Goal: Task Accomplishment & Management: Complete application form

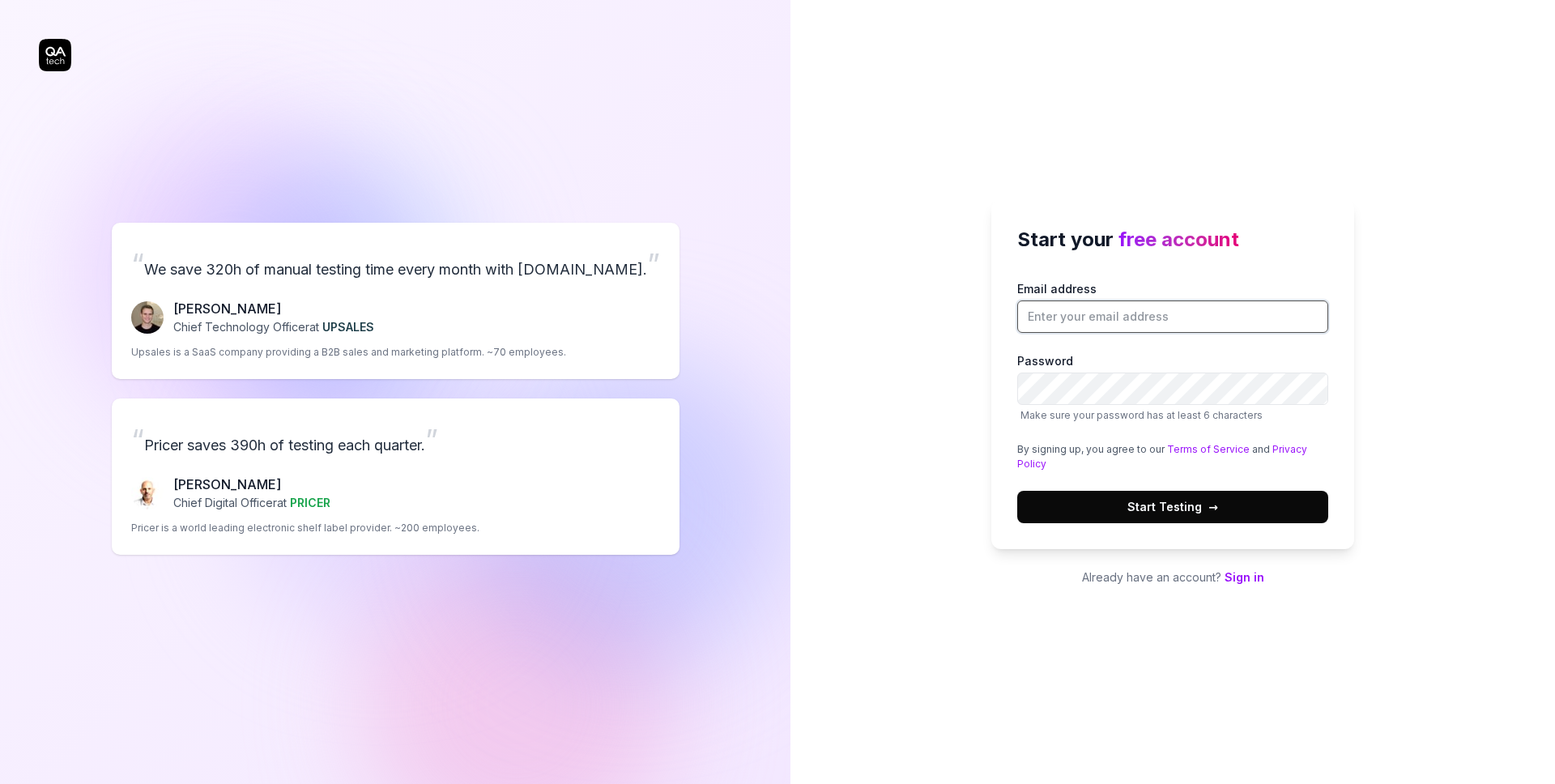
click at [1173, 325] on input "Email address" at bounding box center [1173, 316] width 311 height 32
click at [1303, 275] on div "Start your free account Email address Password Make sure your password has at l…" at bounding box center [1173, 373] width 363 height 350
click at [1145, 310] on input "Email address" at bounding box center [1173, 316] width 311 height 32
click at [1118, 270] on div "Start your free account Email address Password Make sure your password has at l…" at bounding box center [1173, 373] width 363 height 350
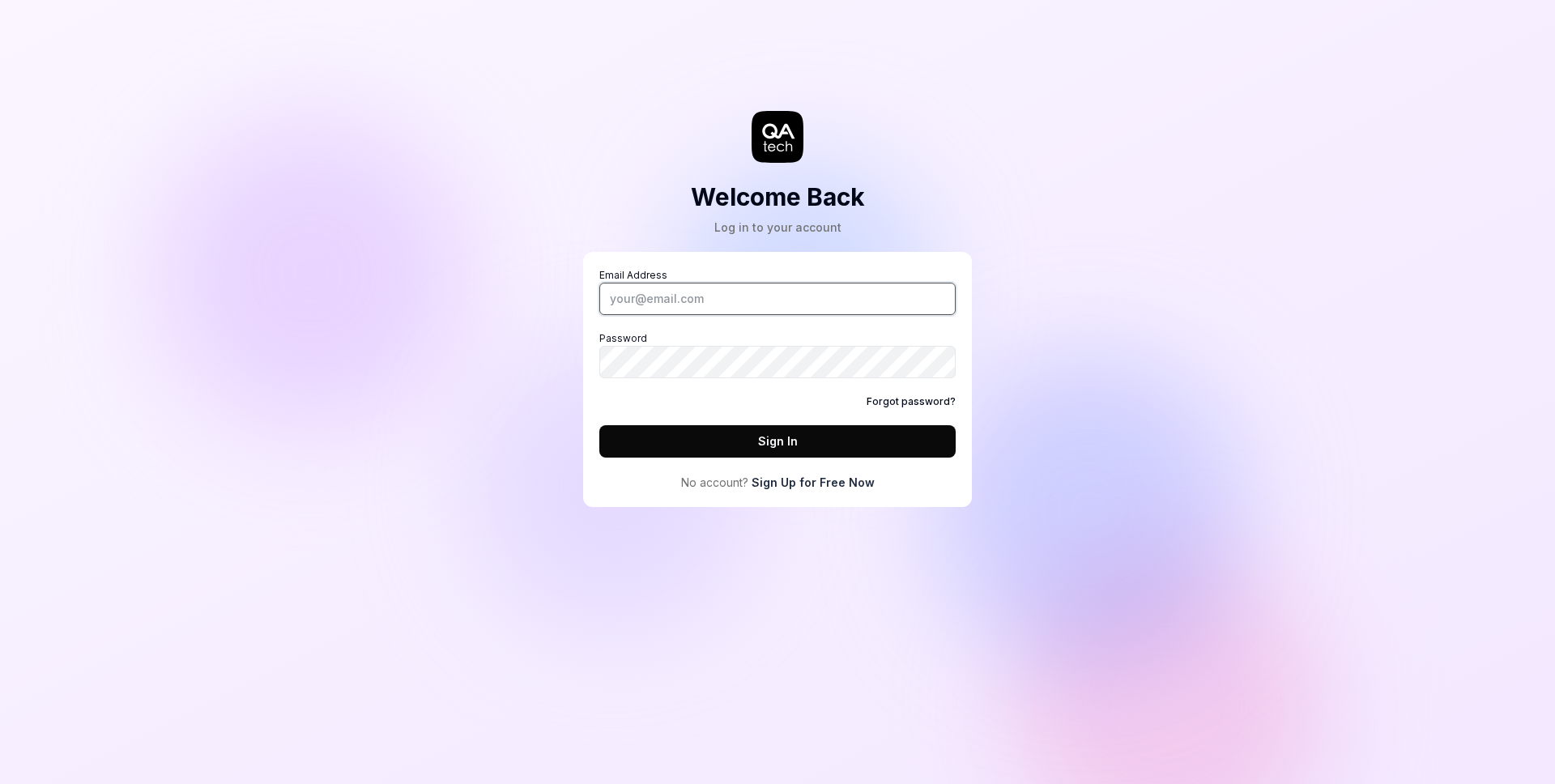
click at [816, 282] on input "Email Address" at bounding box center [778, 298] width 356 height 32
click at [791, 465] on div "Email Address Password Forgot password? Sign In No account? Sign Up for Free Now" at bounding box center [778, 379] width 356 height 222
click at [775, 478] on link "Sign Up for Free Now" at bounding box center [813, 482] width 123 height 17
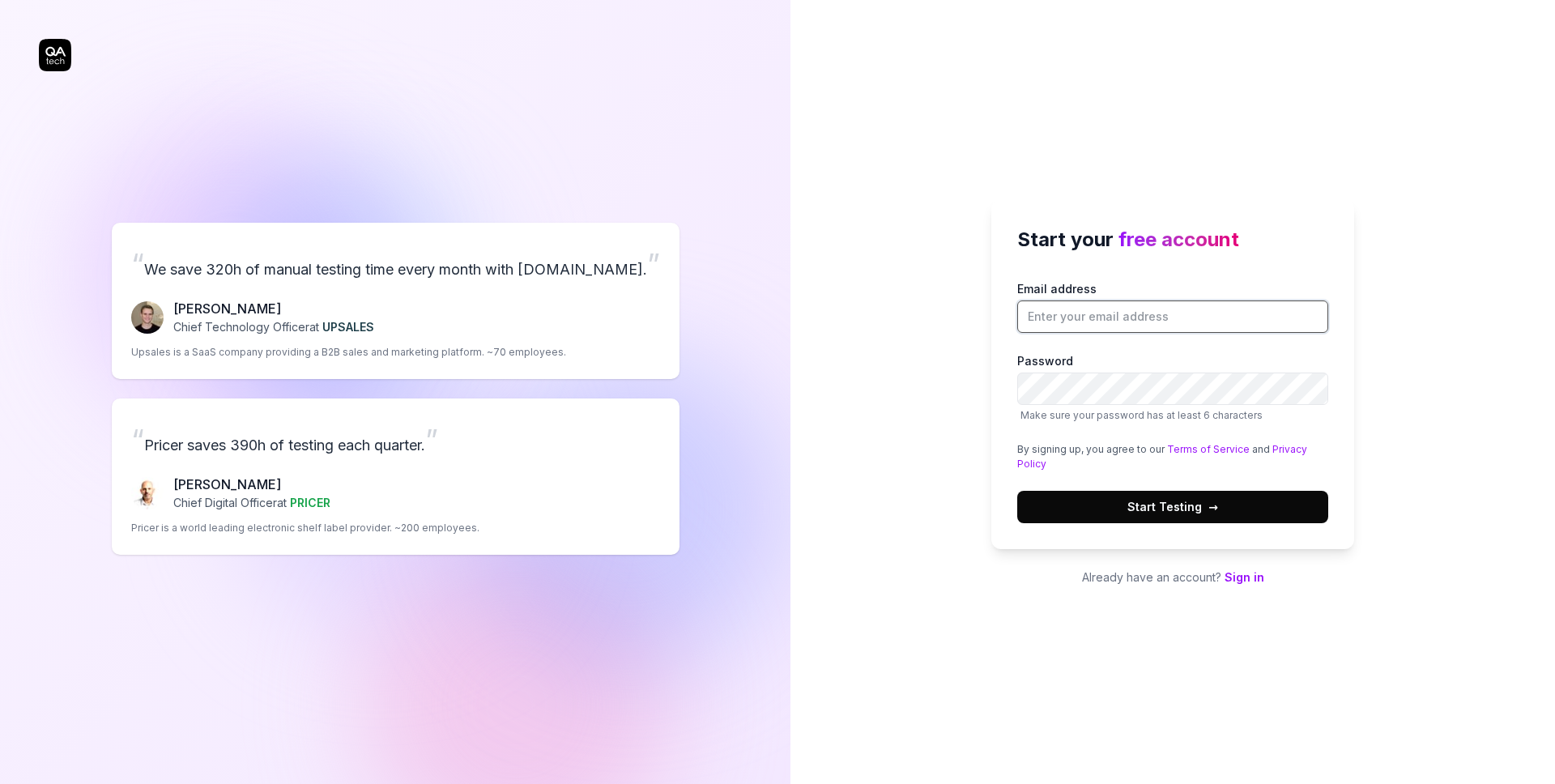
click at [1040, 307] on input "Email address" at bounding box center [1173, 316] width 311 height 32
type input "louis@paa.ge"
click at [1401, 134] on div "Start your free account Email address louis@paa.ge Password Make sure your pass…" at bounding box center [1173, 392] width 764 height 784
click at [1115, 322] on input "louis@paa.ge" at bounding box center [1173, 316] width 311 height 32
click at [1115, 322] on input "[EMAIL_ADDRESS][DOMAIN_NAME]" at bounding box center [1173, 316] width 311 height 32
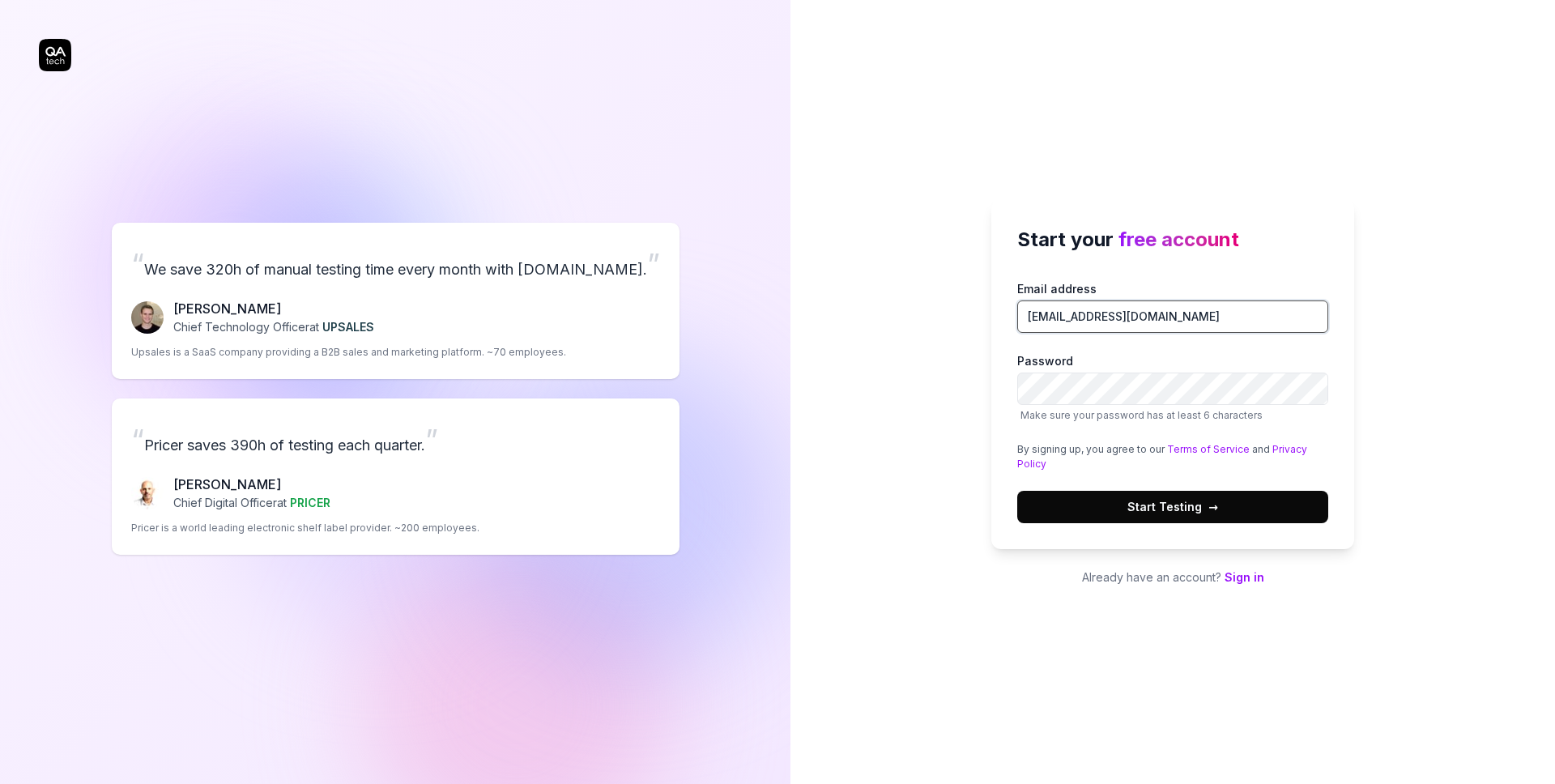
click at [1115, 322] on input "[EMAIL_ADDRESS][DOMAIN_NAME]" at bounding box center [1173, 316] width 311 height 32
click at [1213, 320] on input "Email address" at bounding box center [1173, 316] width 311 height 32
paste input "louis@paa.ge"
type input "louis@paa.ge"
click at [1277, 506] on button "Start Testing →" at bounding box center [1173, 506] width 311 height 32
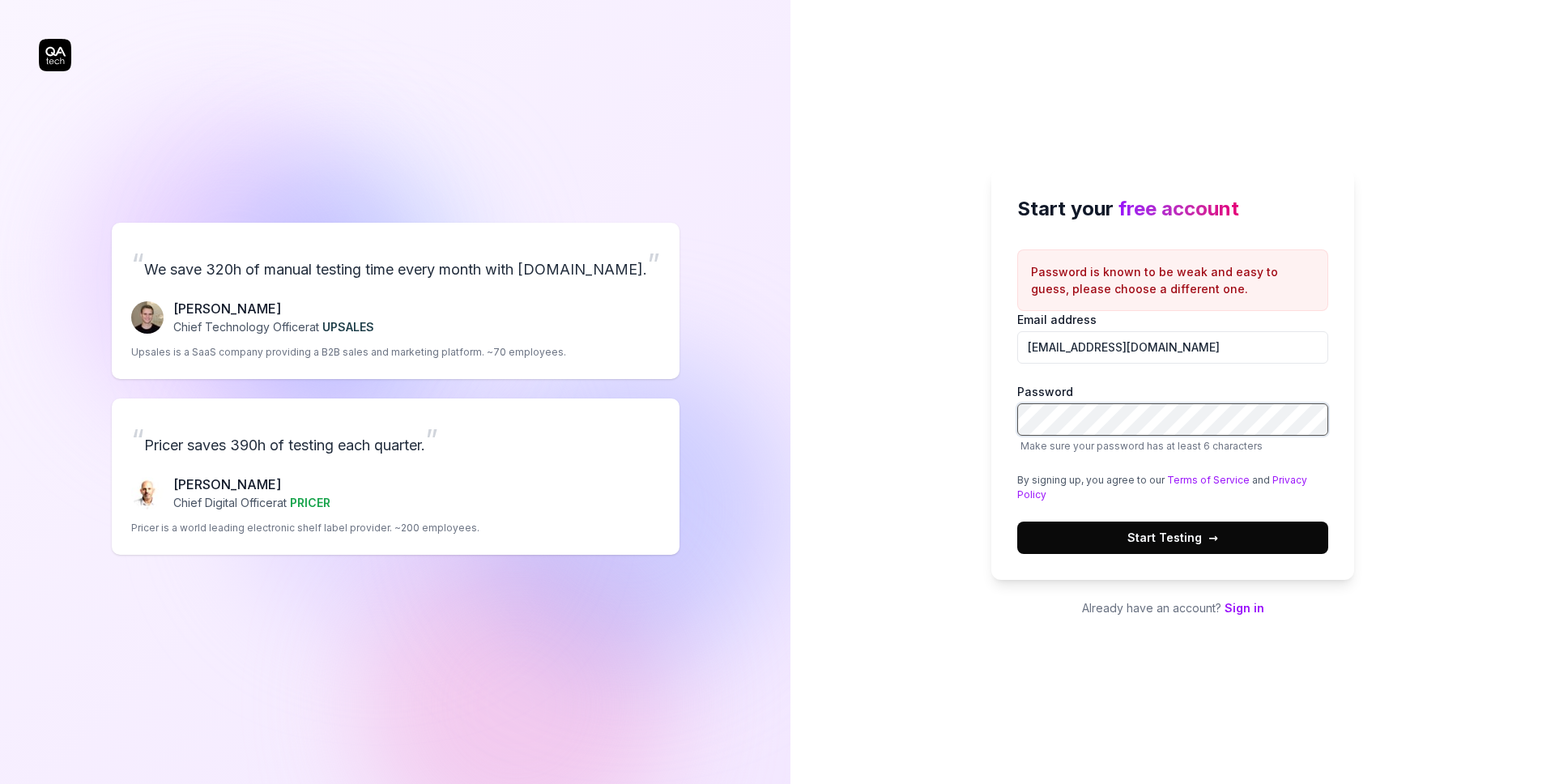
click at [791, 386] on div "Start your free account Password is known to be weak and easy to guess, please …" at bounding box center [1173, 392] width 764 height 784
click at [1252, 546] on button "Start Testing →" at bounding box center [1173, 537] width 311 height 32
click at [1166, 442] on span "Make sure your password has at least 6 characters" at bounding box center [1141, 445] width 242 height 12
click at [1139, 531] on span "Start Testing →" at bounding box center [1173, 537] width 90 height 17
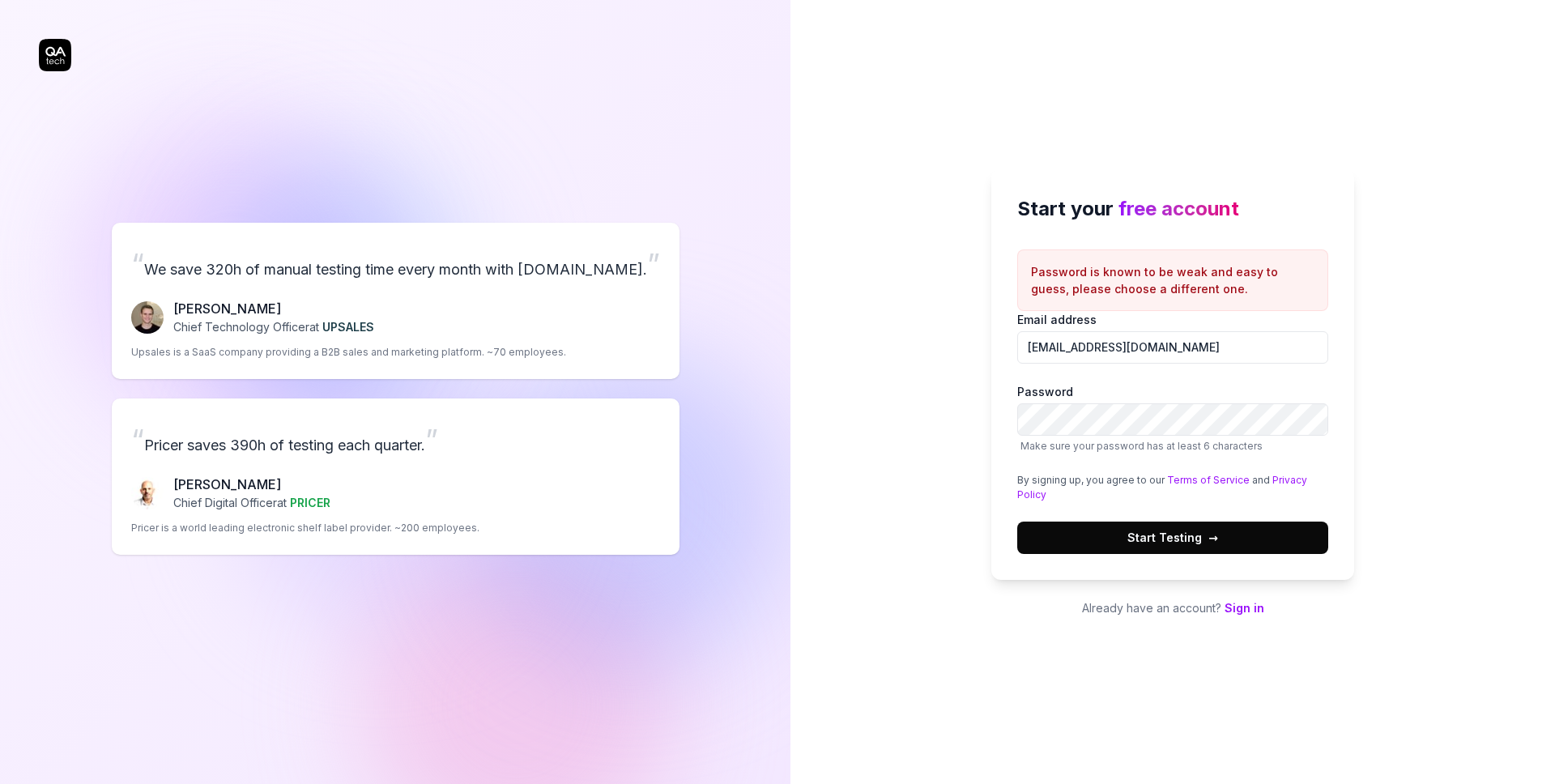
click at [1139, 531] on span "Start Testing →" at bounding box center [1173, 537] width 90 height 17
click at [1017, 522] on button "Start Testing →" at bounding box center [1173, 537] width 311 height 32
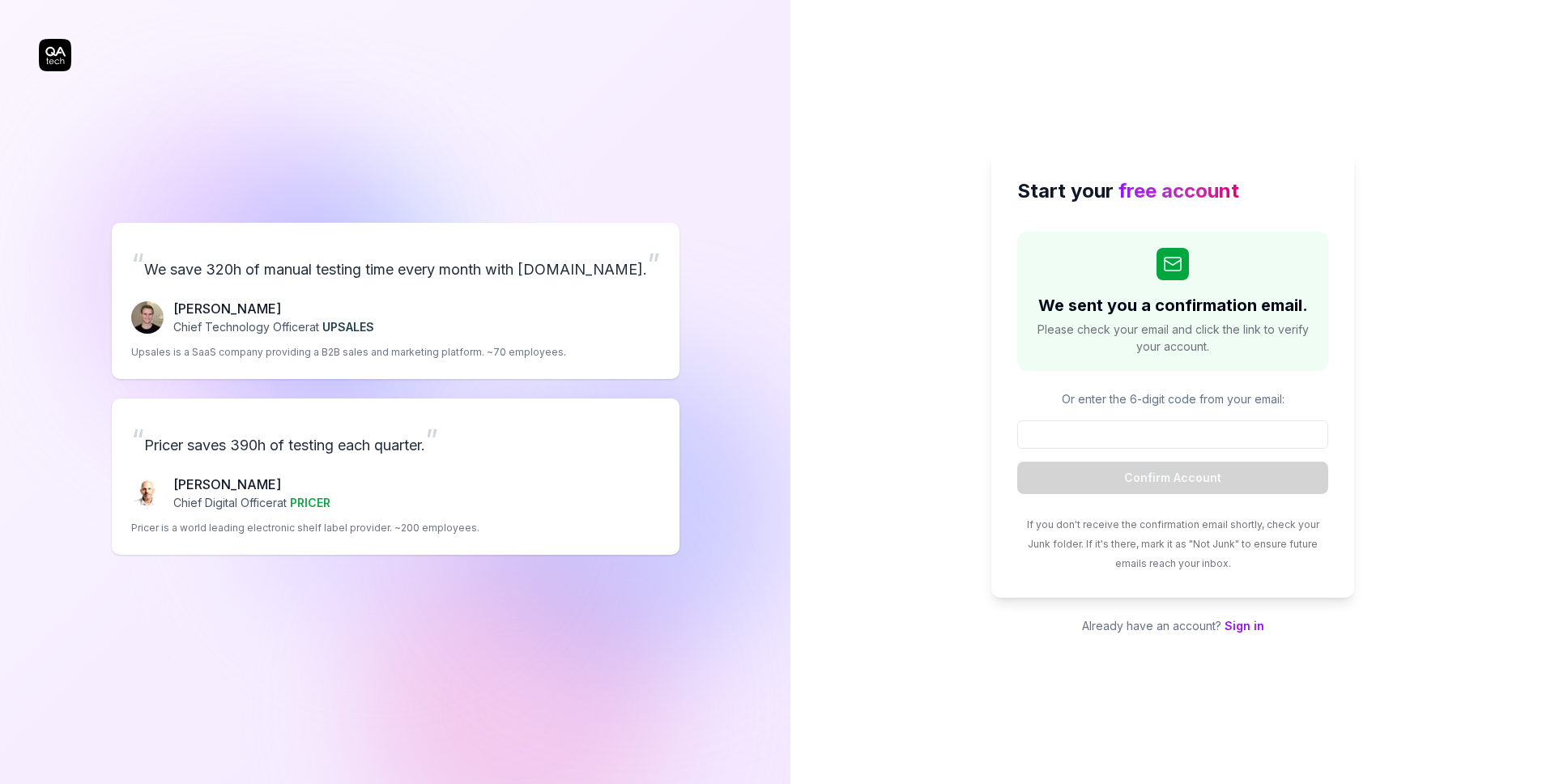
drag, startPoint x: 502, startPoint y: 166, endPoint x: 597, endPoint y: 136, distance: 99.6
click at [520, 158] on div "“ We save 320h of manual testing time every month with QA.tech. ” Fredrik Seidl…" at bounding box center [395, 388] width 713 height 713
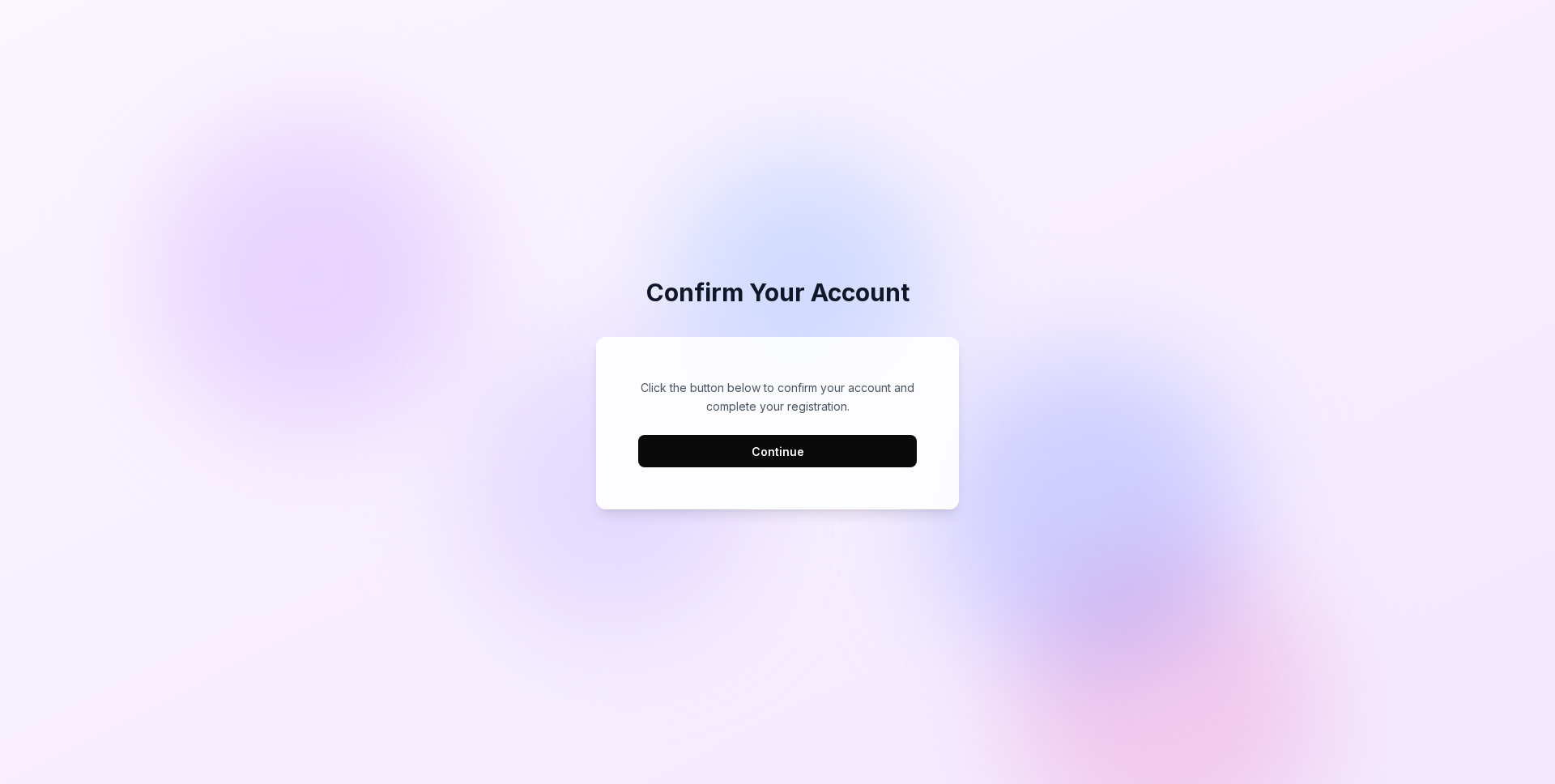
click at [843, 438] on button "Continue" at bounding box center [778, 451] width 279 height 32
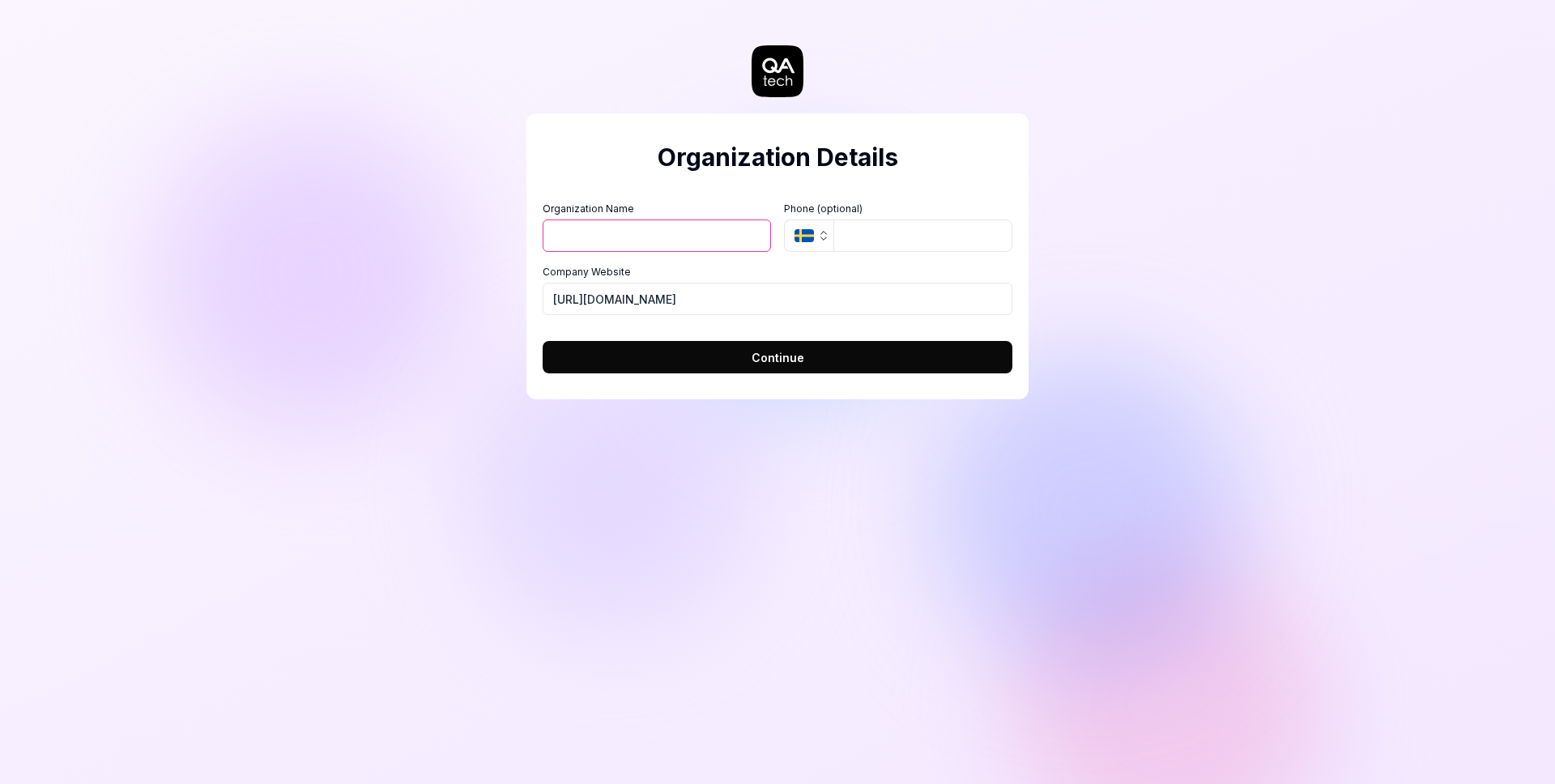
click at [656, 233] on input "Organization Name" at bounding box center [657, 235] width 228 height 32
type input "Paage"
click at [830, 237] on div "SE" at bounding box center [898, 235] width 228 height 32
click at [805, 233] on icon "button" at bounding box center [804, 235] width 19 height 13
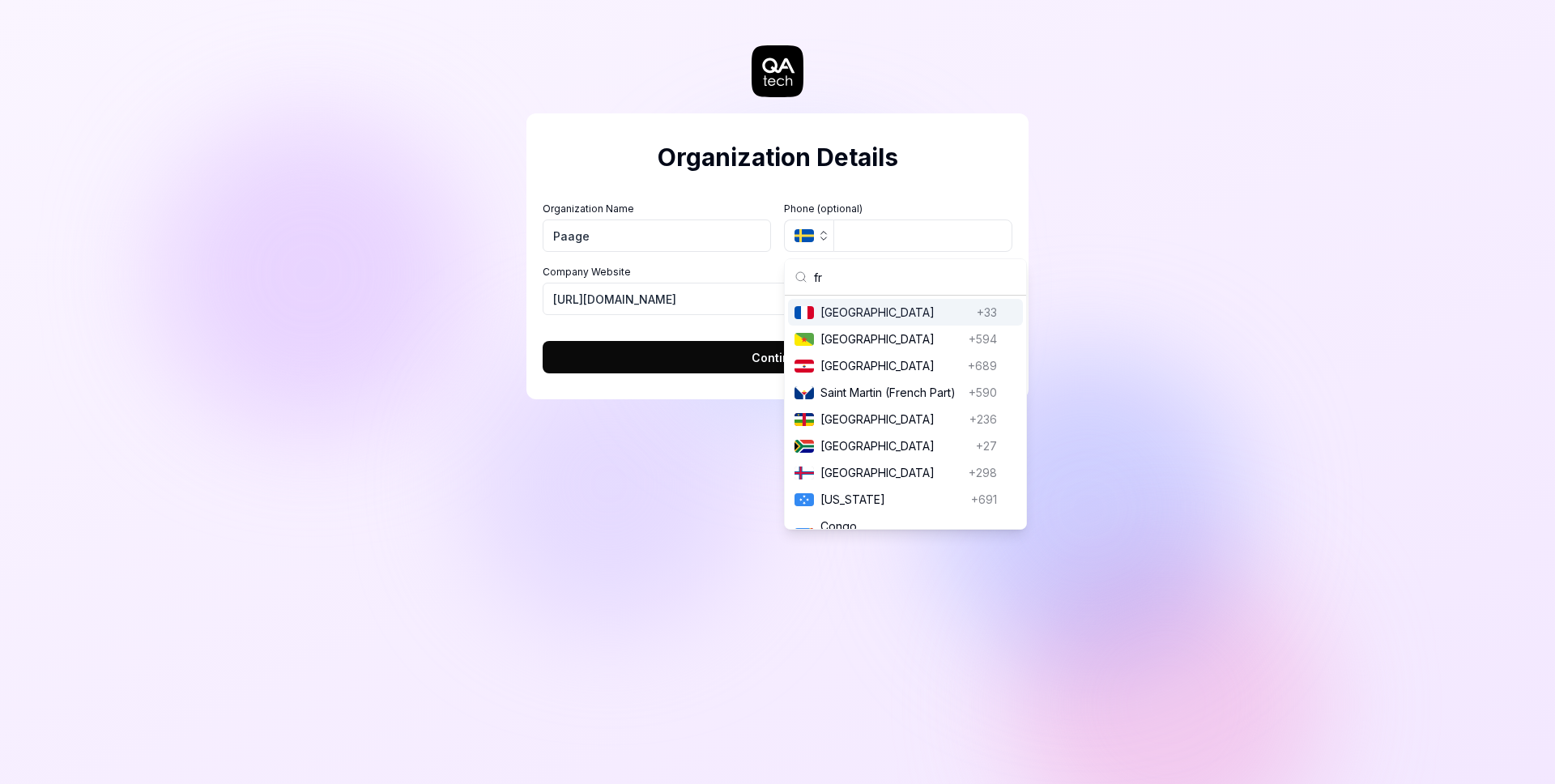
type input "fr"
click at [872, 315] on span "France" at bounding box center [896, 313] width 150 height 17
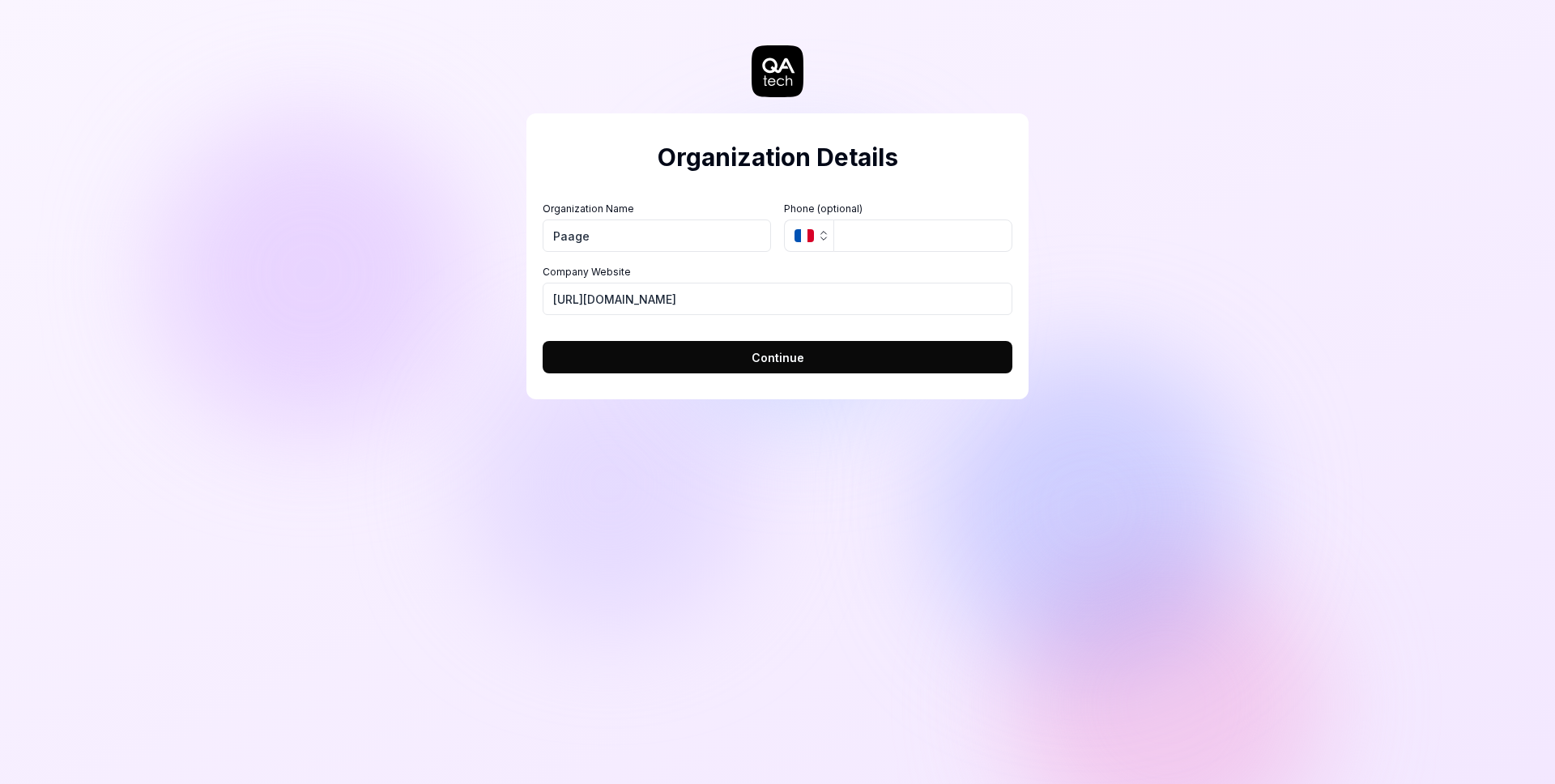
click at [870, 348] on button "Continue" at bounding box center [778, 357] width 470 height 32
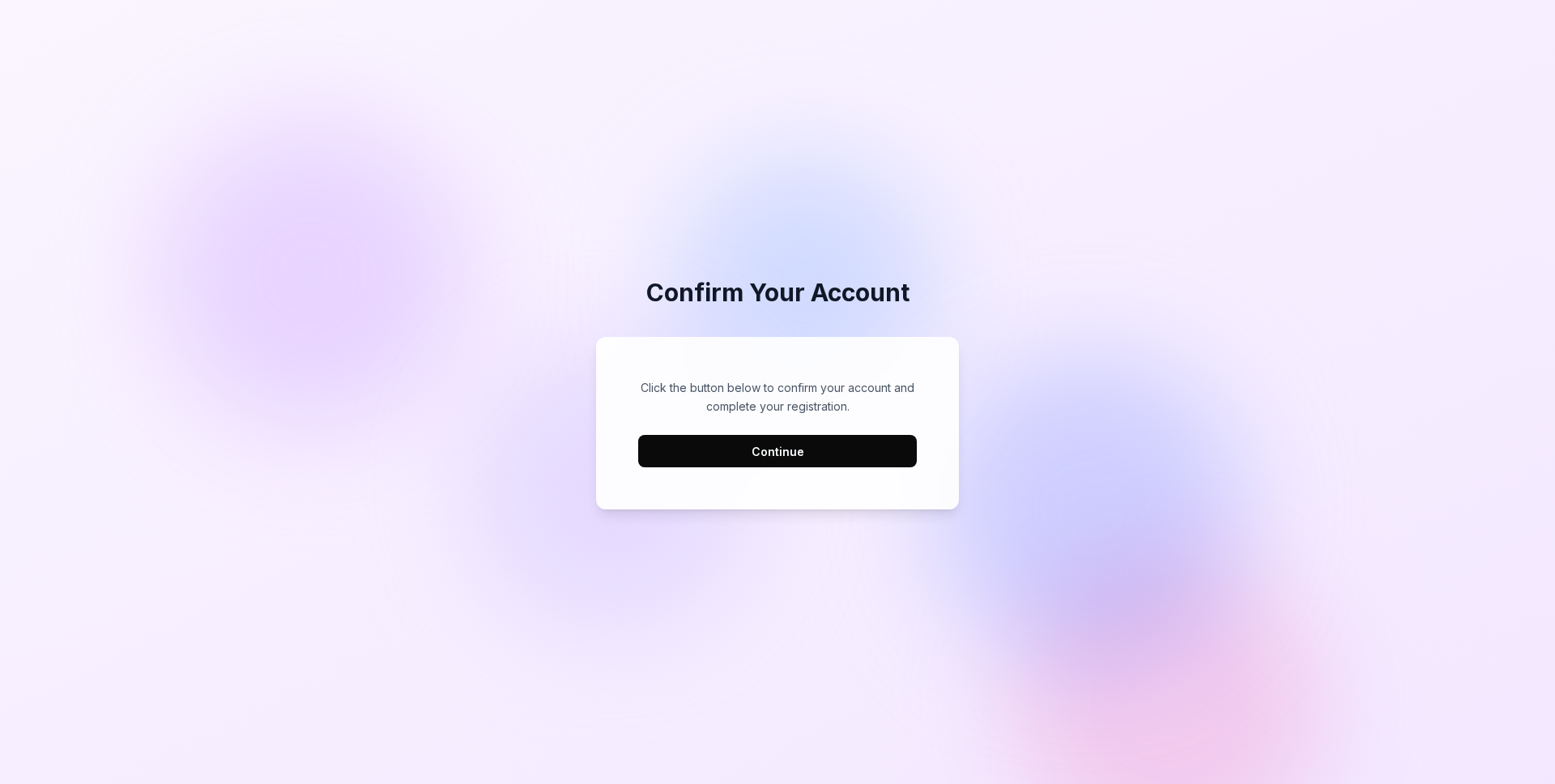
click at [745, 473] on div "Click the button below to confirm your account and complete your registration. …" at bounding box center [778, 424] width 330 height 141
click at [742, 464] on button "Continue" at bounding box center [778, 451] width 279 height 32
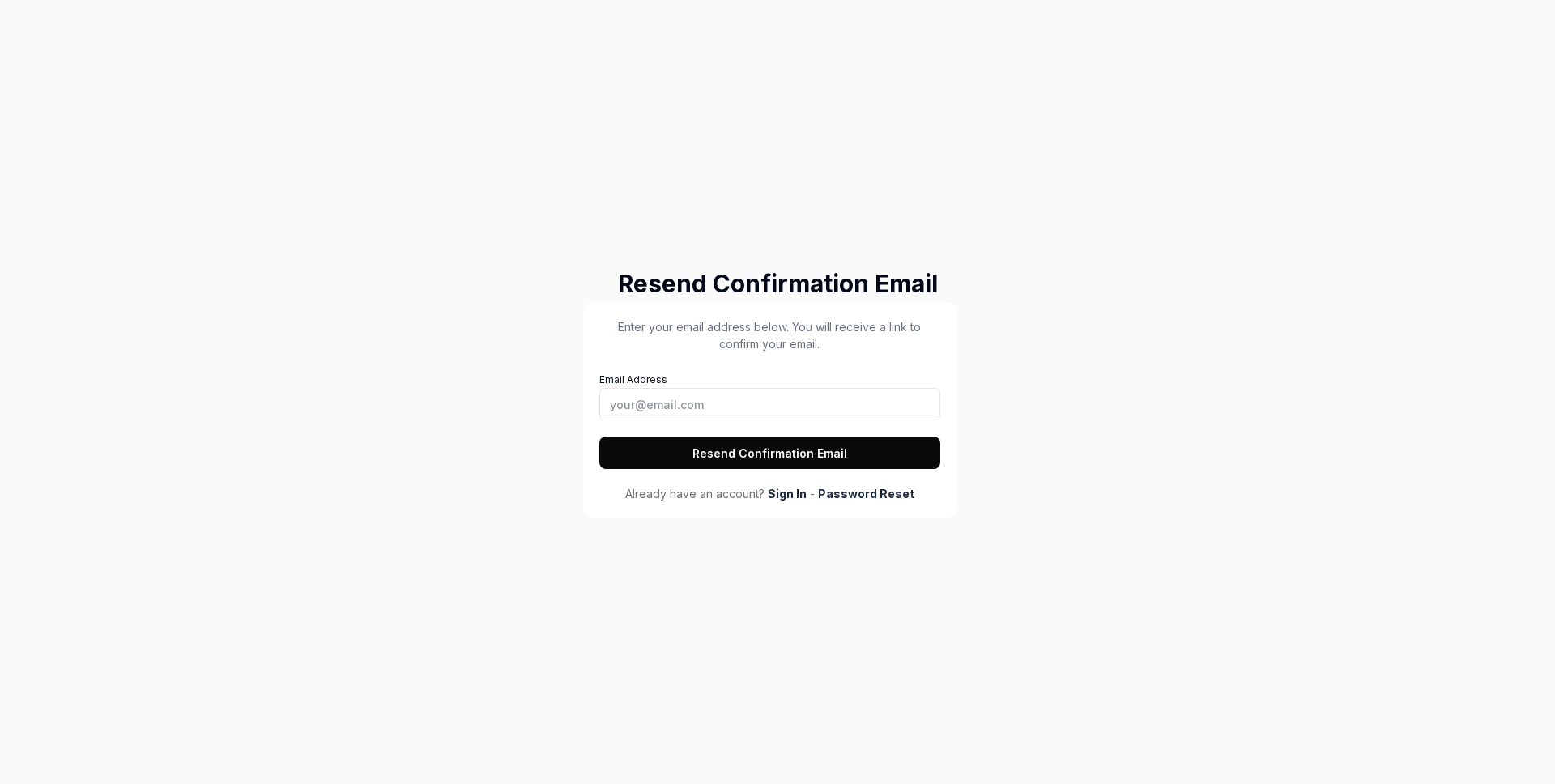
click at [950, 399] on div "Enter your email address below. You will receive a link to confirm your email. …" at bounding box center [770, 410] width 374 height 216
click at [882, 397] on input "Email Address" at bounding box center [770, 404] width 341 height 32
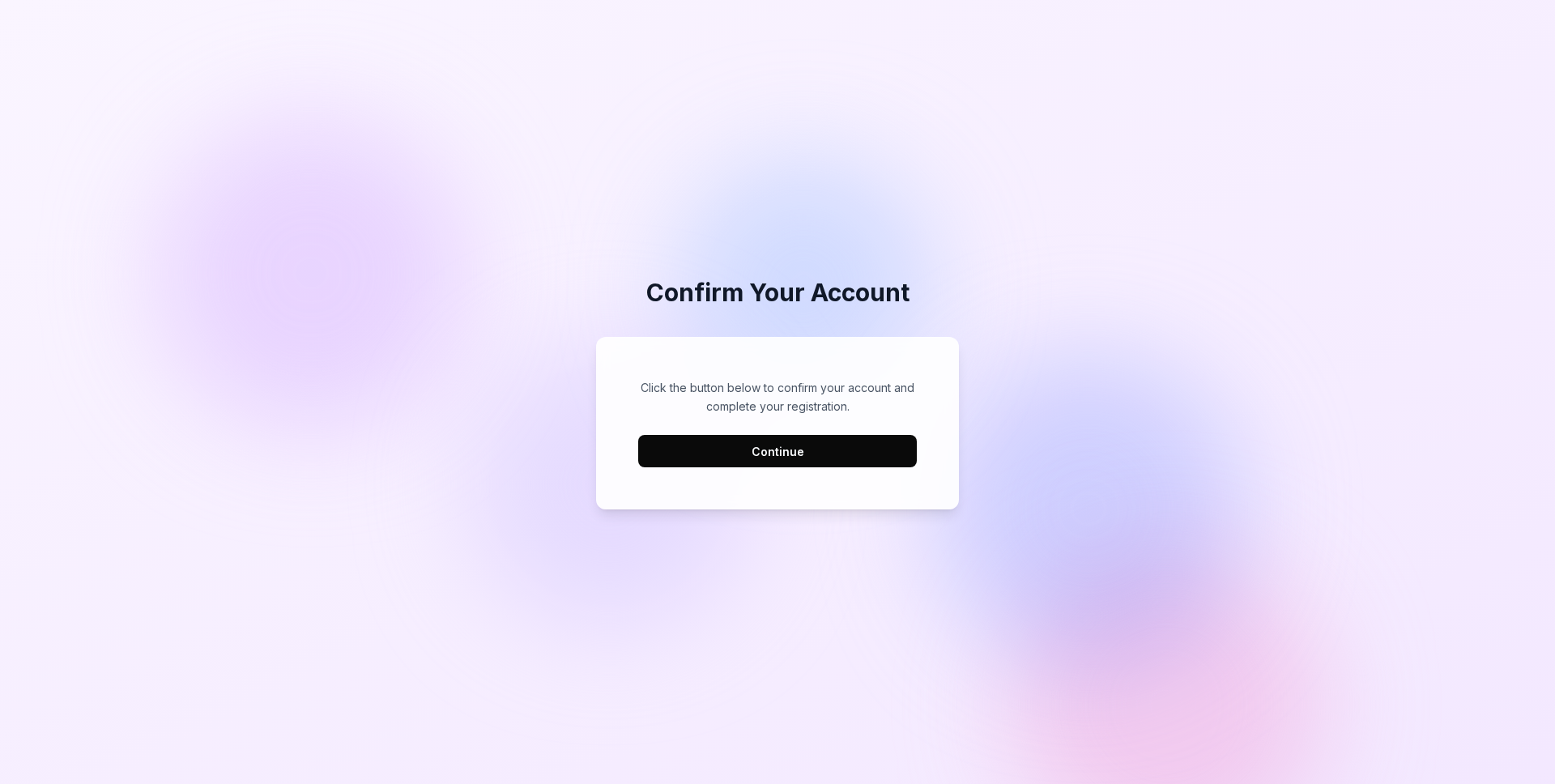
click at [849, 459] on button "Continue" at bounding box center [778, 451] width 279 height 32
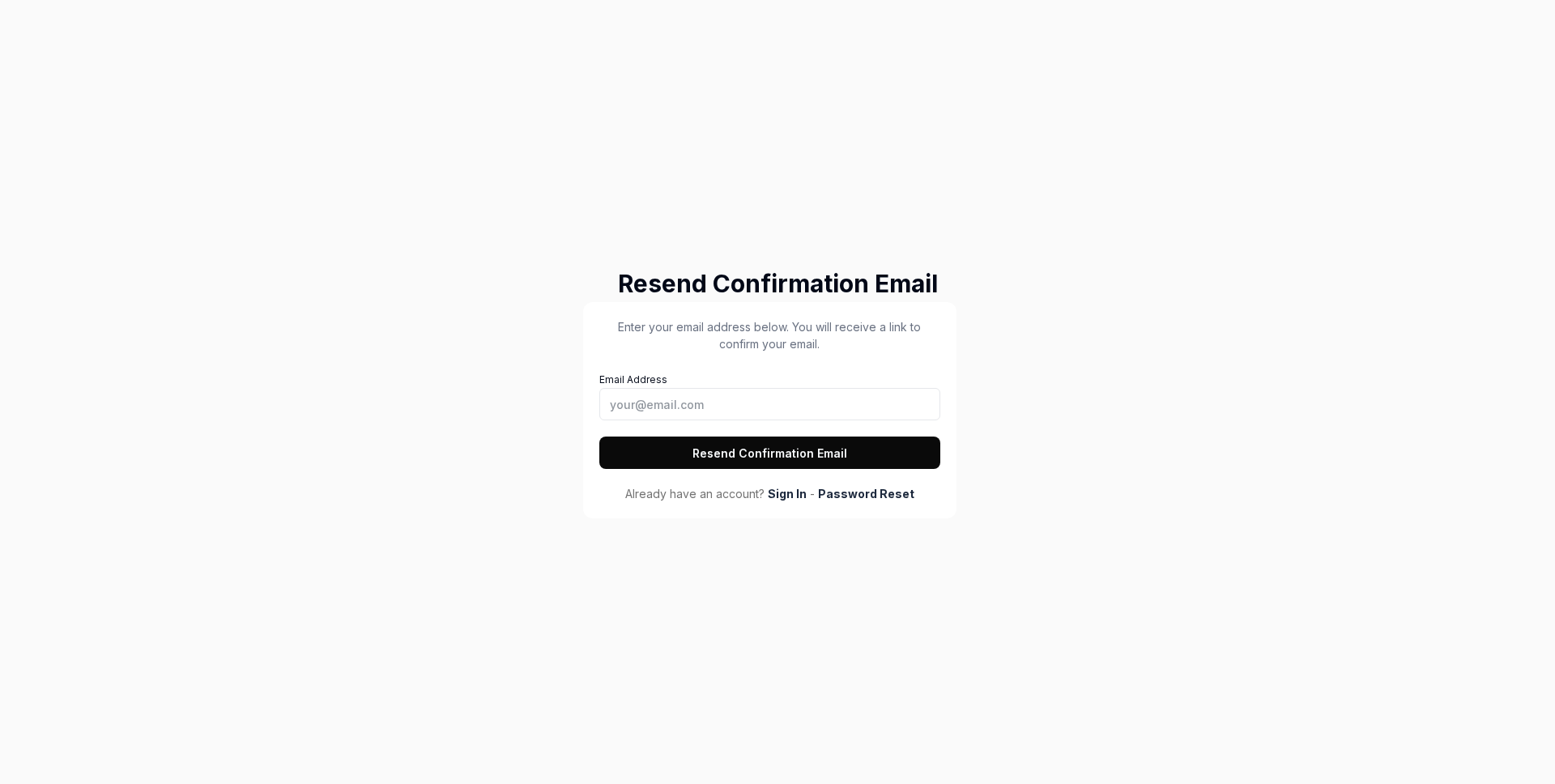
click at [788, 462] on button "Resend Confirmation Email" at bounding box center [770, 452] width 341 height 32
click at [705, 392] on input "Email Address" at bounding box center [770, 404] width 341 height 32
paste input "louis@paa.ge"
type input "louis@paa.ge"
click at [706, 438] on button "Resend Confirmation Email" at bounding box center [770, 452] width 341 height 32
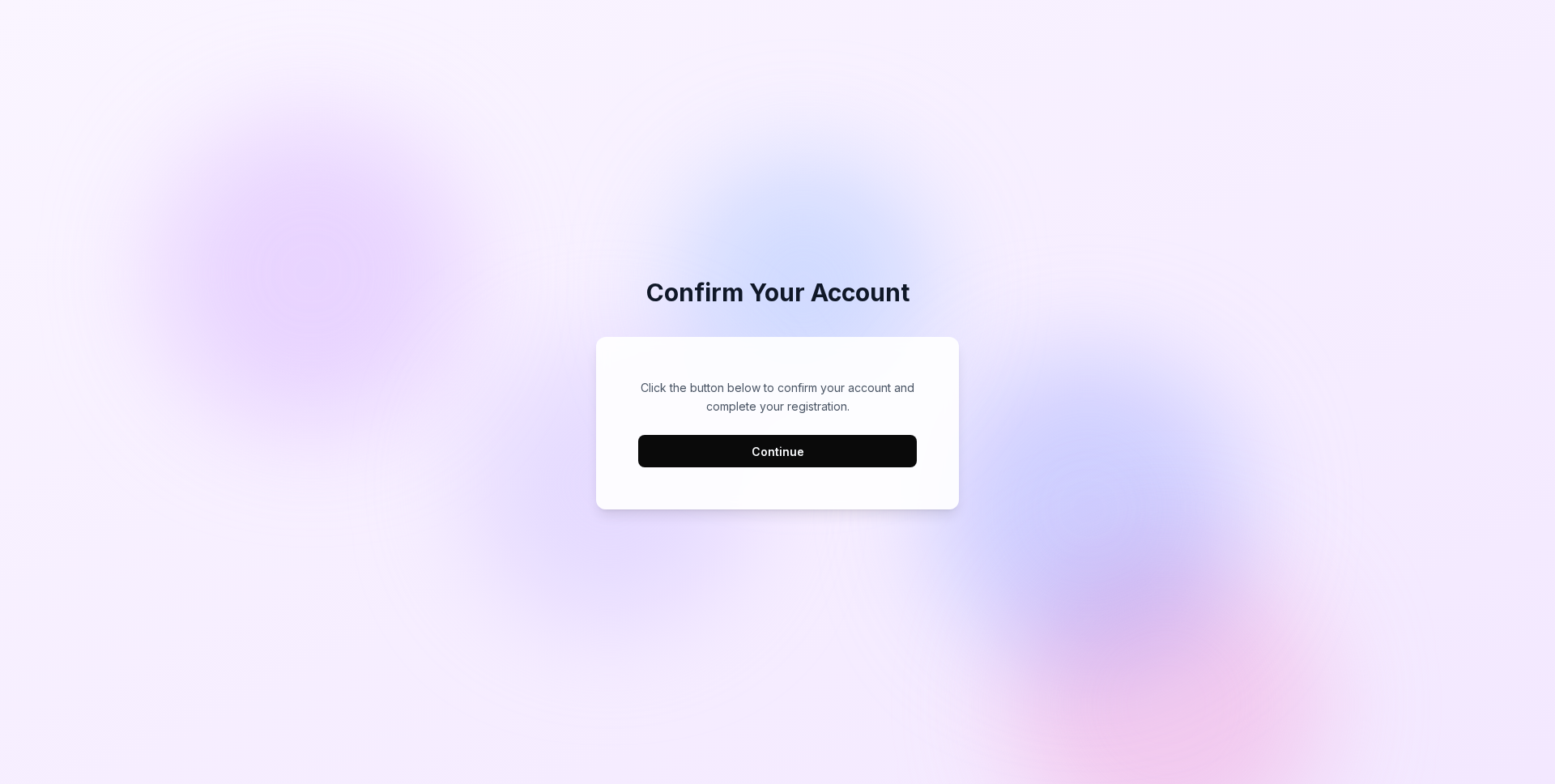
click at [843, 431] on div "Click the button below to confirm your account and complete your registration. …" at bounding box center [778, 423] width 279 height 89
click at [851, 461] on button "Continue" at bounding box center [778, 451] width 279 height 32
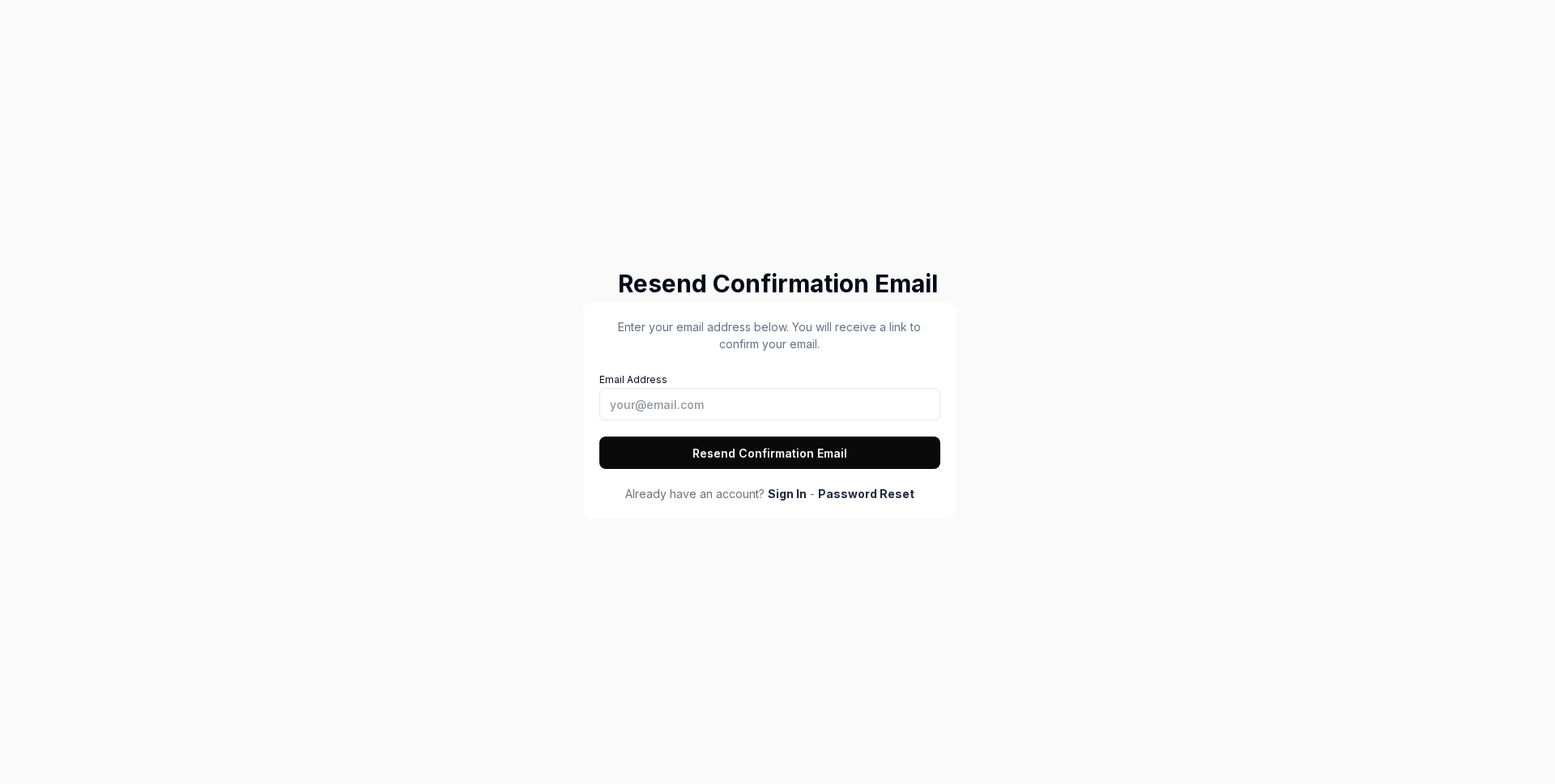
click at [810, 425] on div "Enter your email address below. You will receive a link to confirm your email. …" at bounding box center [770, 392] width 341 height 150
click at [785, 401] on input "Email Address" at bounding box center [770, 404] width 341 height 32
